Goal: Information Seeking & Learning: Learn about a topic

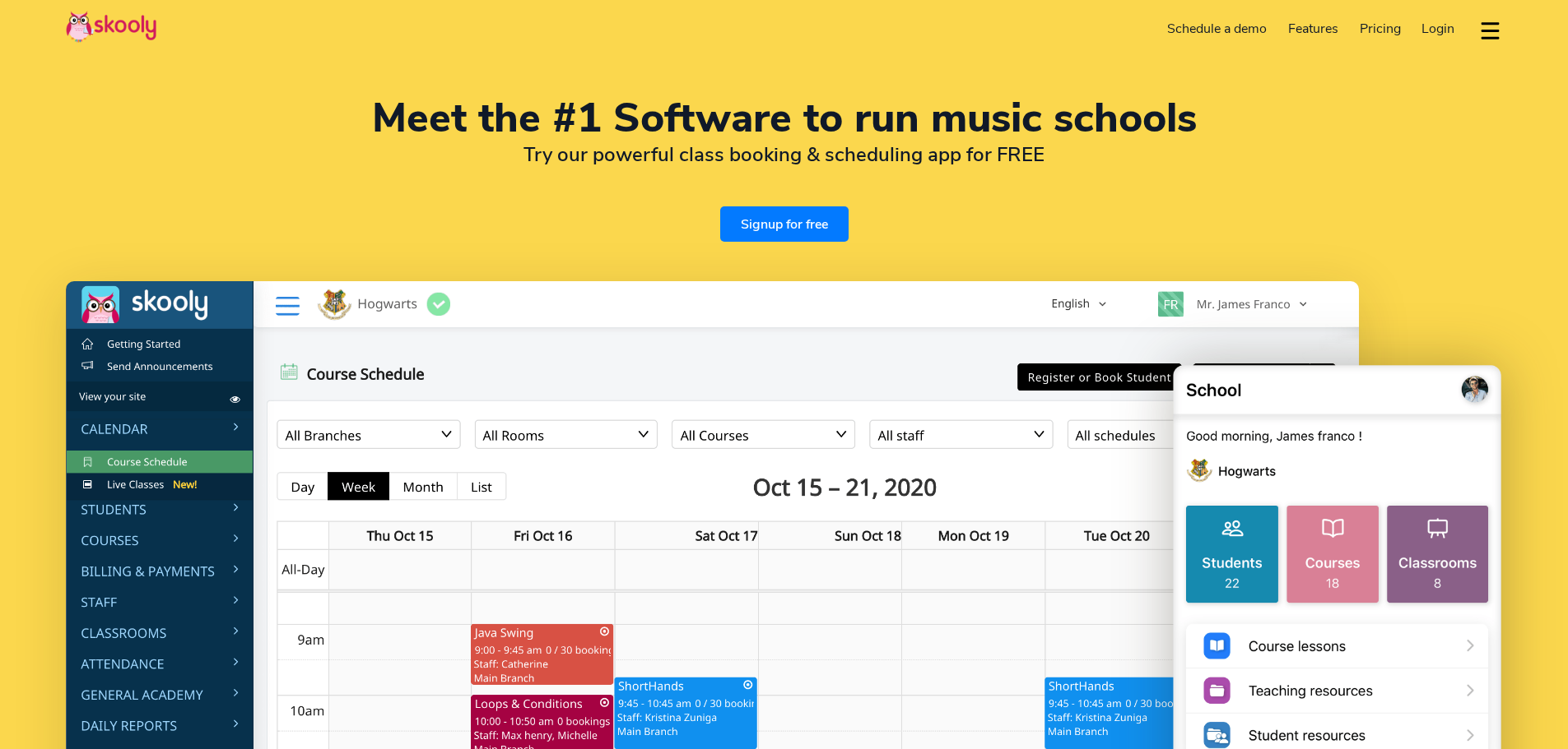
select select "en"
select select "60"
select select "[GEOGRAPHIC_DATA]"
select select "[GEOGRAPHIC_DATA]/Kuala_Lumpur"
click at [1390, 28] on span "Pricing" at bounding box center [1380, 29] width 41 height 18
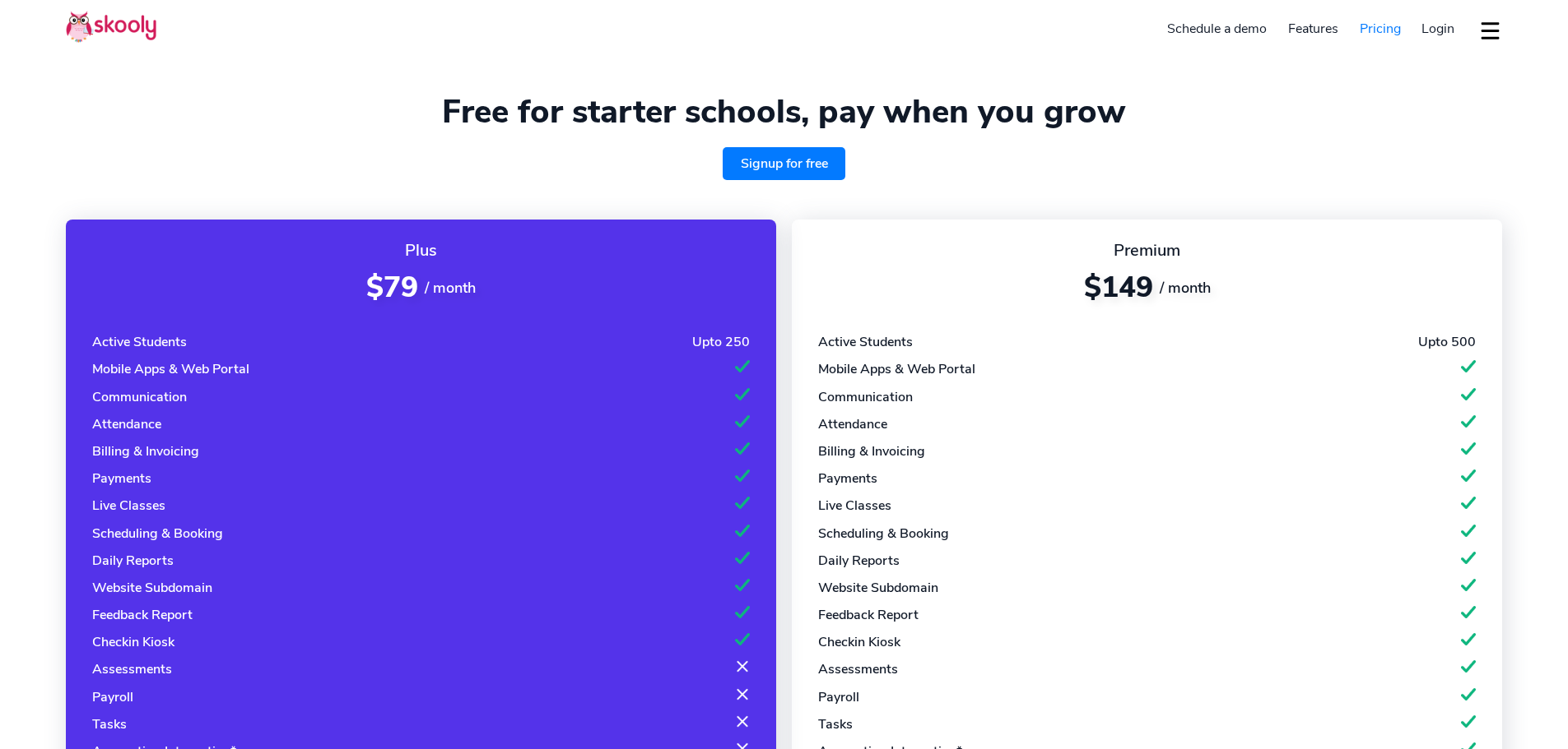
select select "en"
select select "60"
select select "[GEOGRAPHIC_DATA]"
select select "[GEOGRAPHIC_DATA]/Kuala_Lumpur"
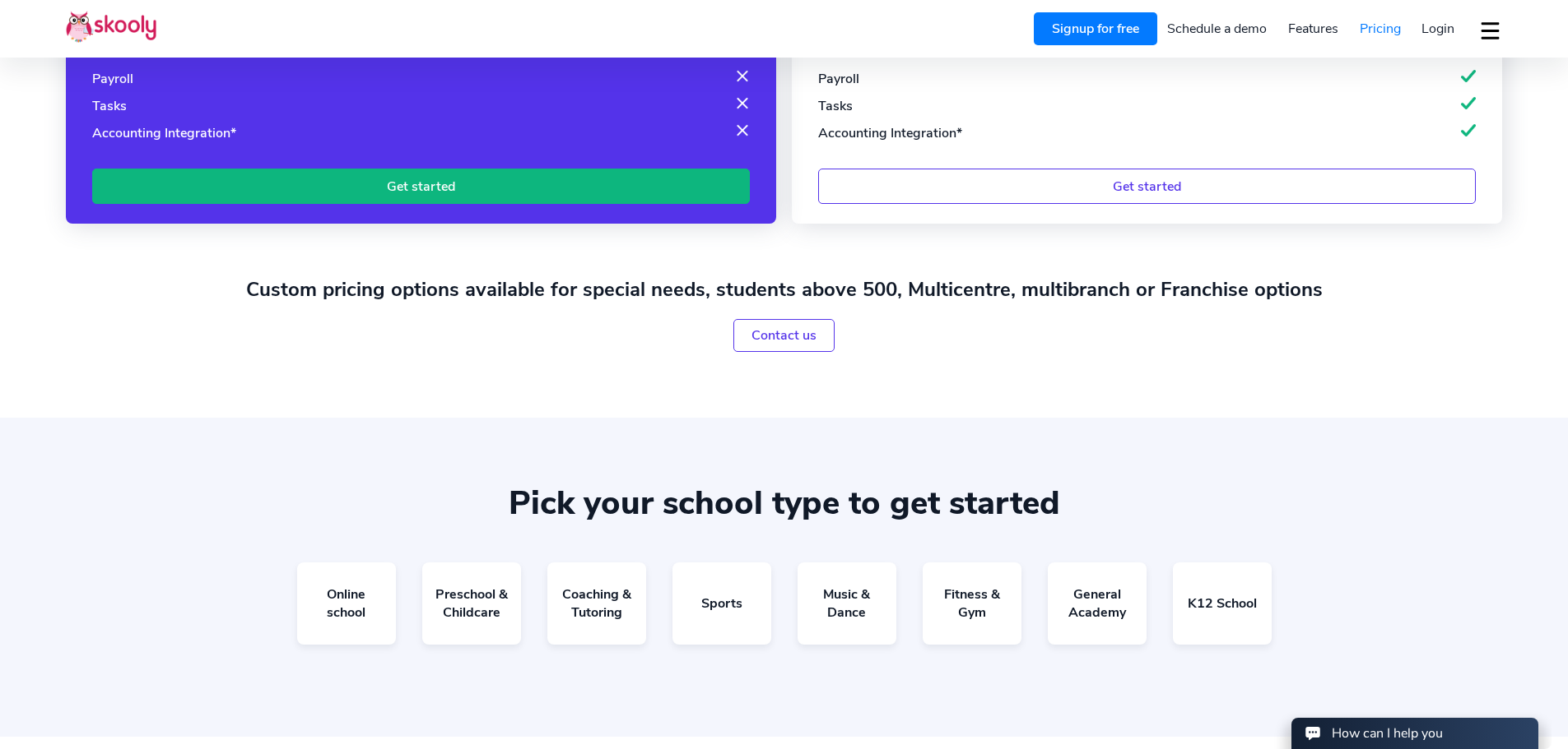
scroll to position [631, 0]
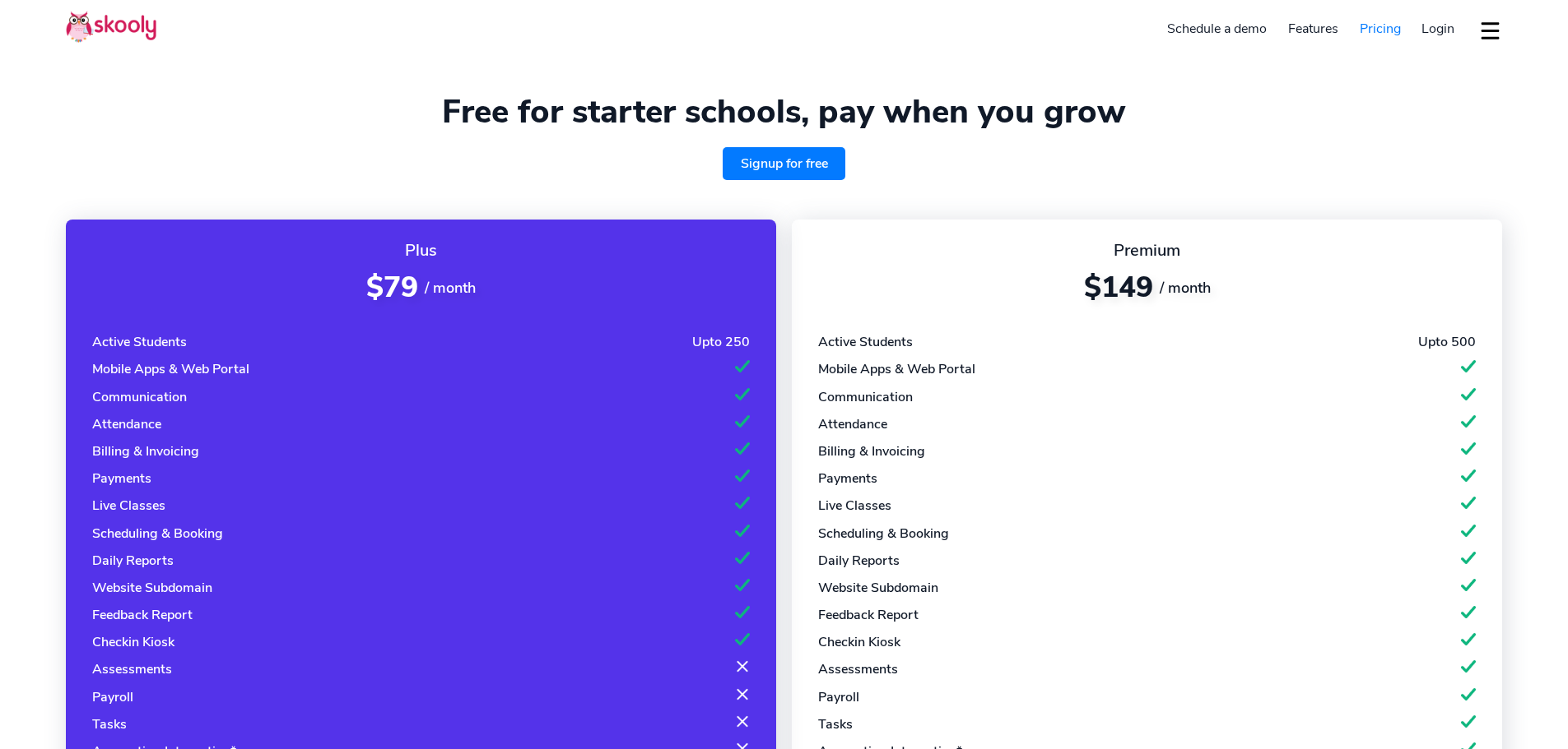
select select "en"
select select "60"
select select "[GEOGRAPHIC_DATA]"
select select "[GEOGRAPHIC_DATA]/Kuala_Lumpur"
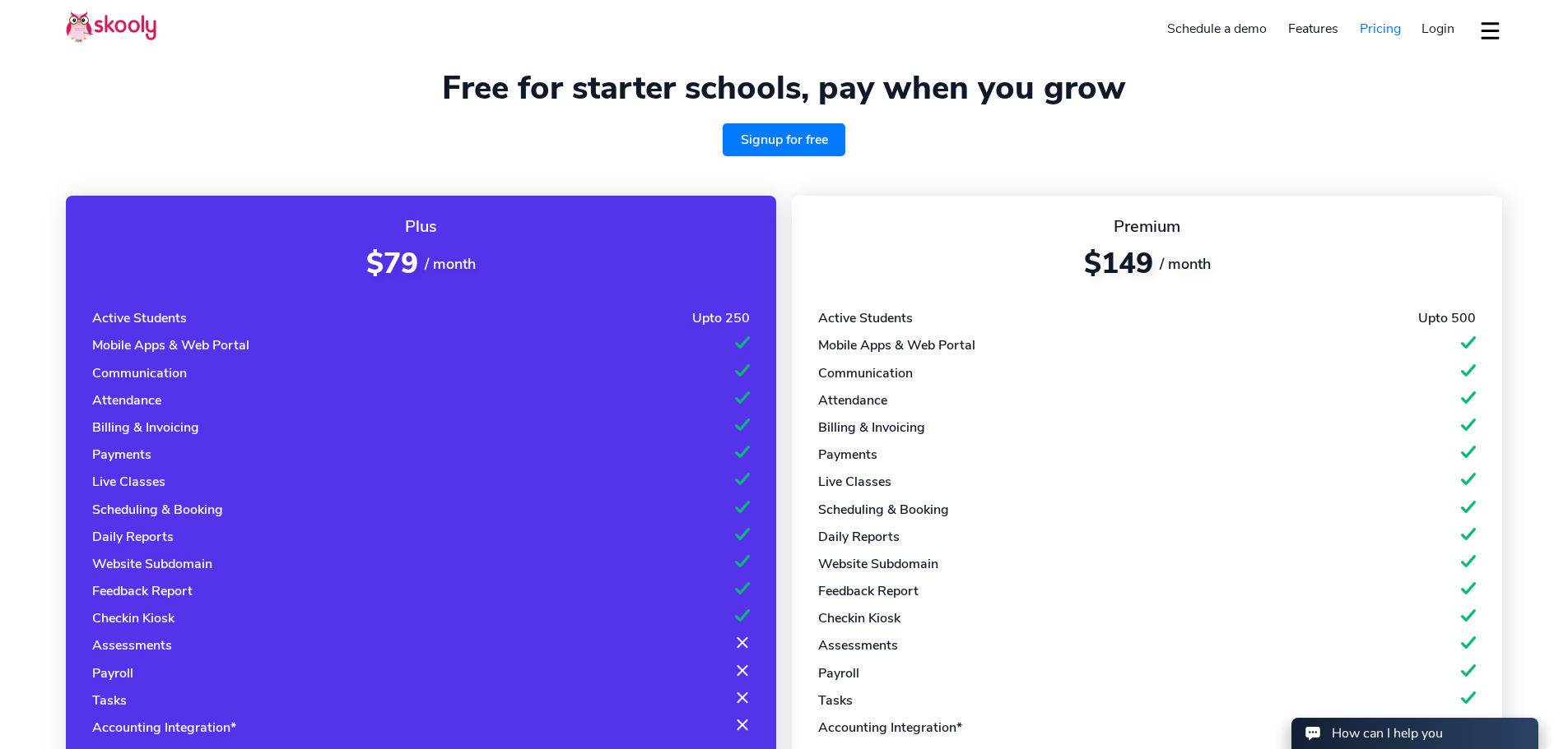
scroll to position [27, 0]
